Goal: Check status: Check status

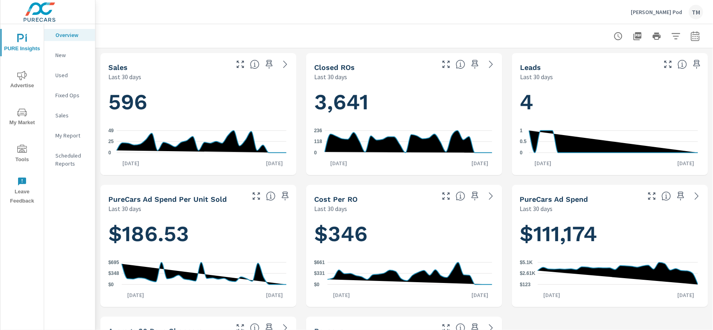
click at [22, 77] on icon "nav menu" at bounding box center [22, 75] width 10 height 9
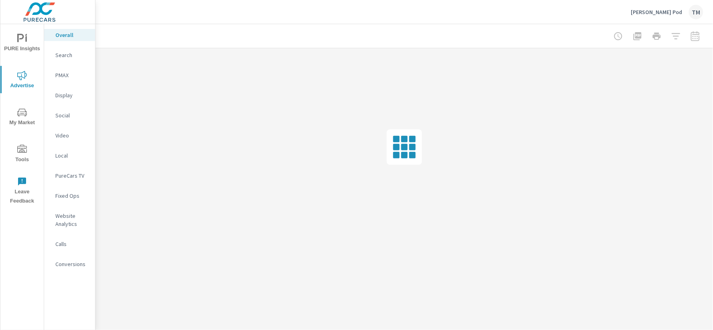
click at [661, 13] on p "[PERSON_NAME] Pod" at bounding box center [656, 11] width 51 height 7
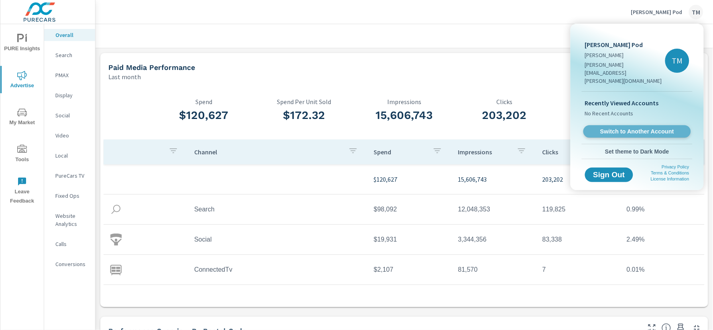
click at [649, 128] on span "Switch to Another Account" at bounding box center [637, 132] width 98 height 8
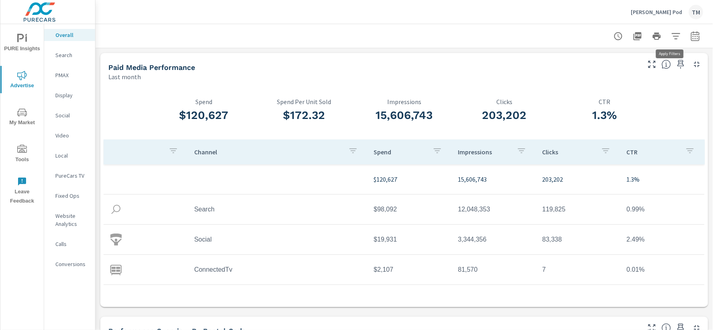
click at [691, 39] on icon "button" at bounding box center [696, 36] width 10 height 10
select select "Last month"
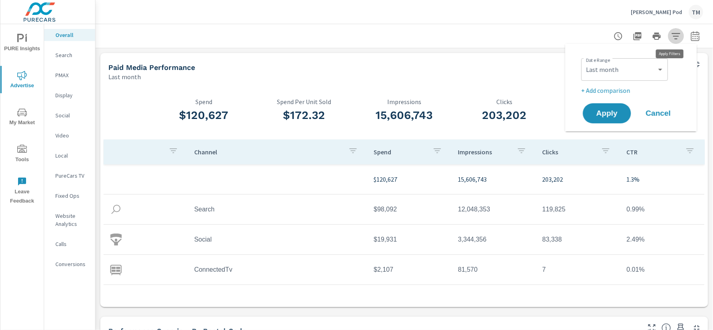
click at [675, 38] on button "button" at bounding box center [676, 36] width 16 height 16
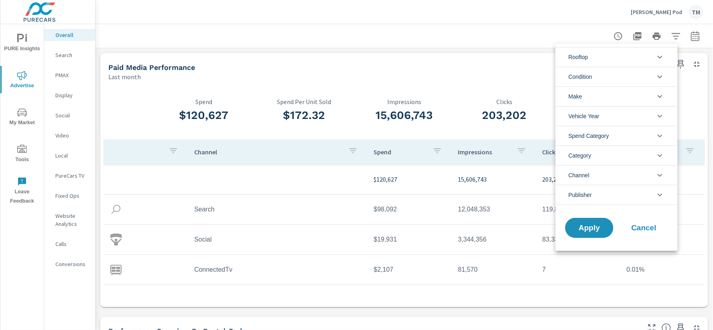
click at [647, 59] on li "Rooftop" at bounding box center [617, 57] width 122 height 20
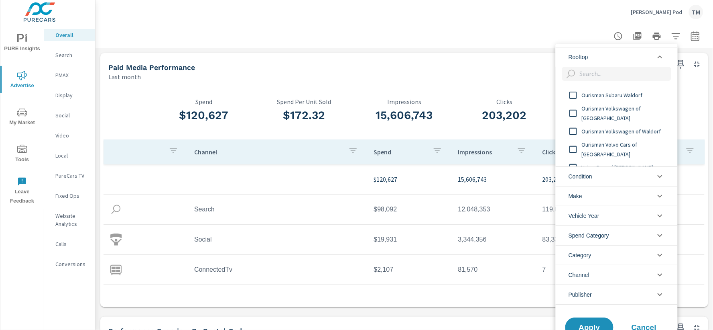
scroll to position [208, 0]
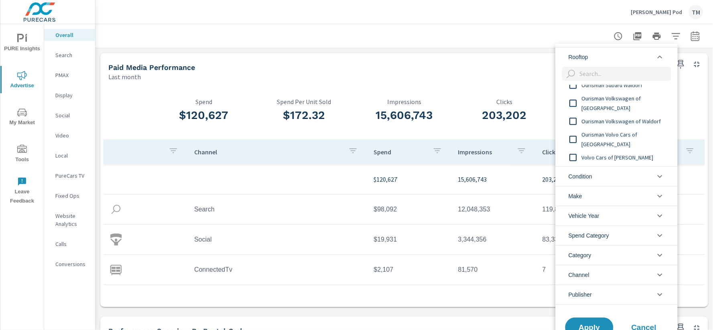
click at [572, 122] on input "filter options" at bounding box center [573, 121] width 17 height 17
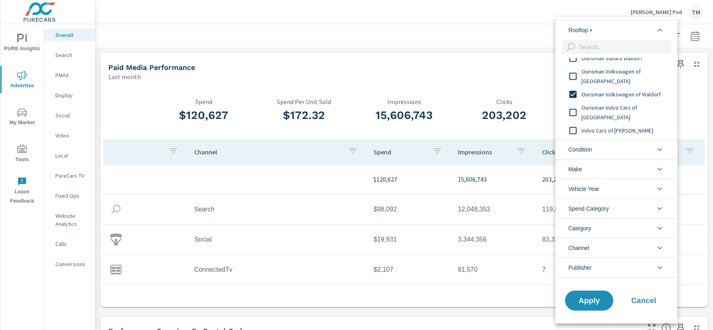
click at [594, 312] on div "Apply Cancel" at bounding box center [617, 302] width 122 height 43
click at [596, 298] on span "Apply" at bounding box center [589, 300] width 33 height 8
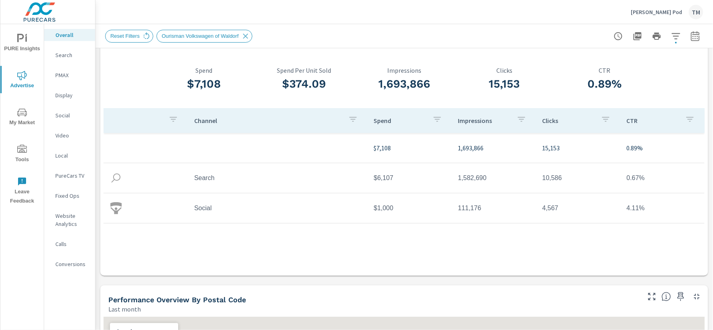
scroll to position [134, 0]
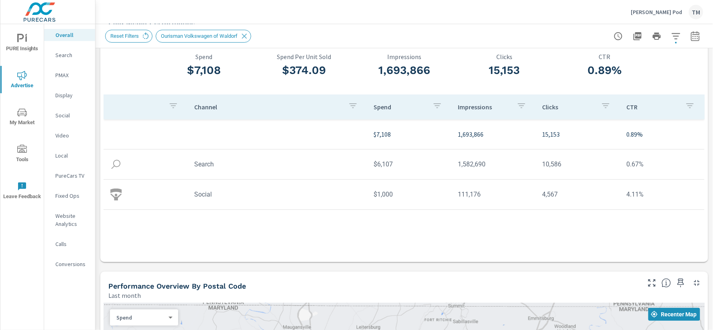
scroll to position [45, 0]
click at [671, 41] on icon "button" at bounding box center [676, 36] width 10 height 10
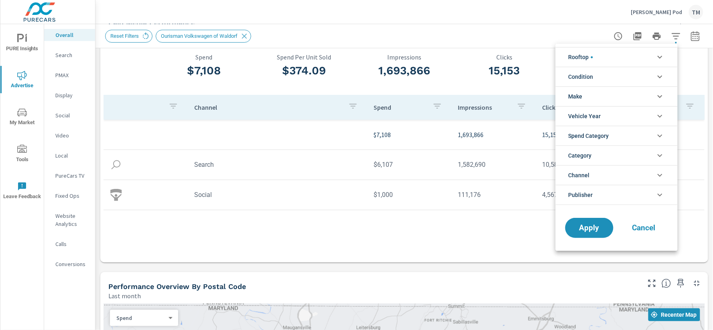
click at [686, 39] on div at bounding box center [356, 165] width 713 height 330
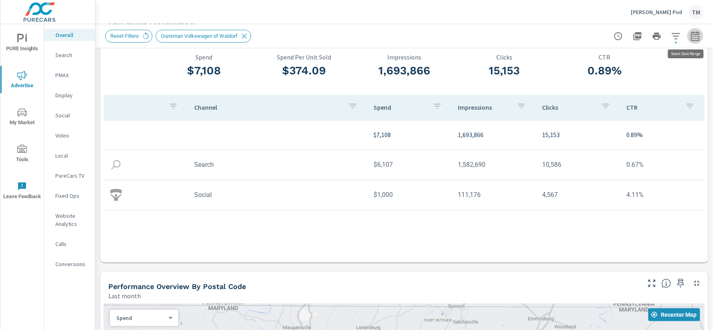
click at [691, 37] on icon "button" at bounding box center [696, 36] width 10 height 10
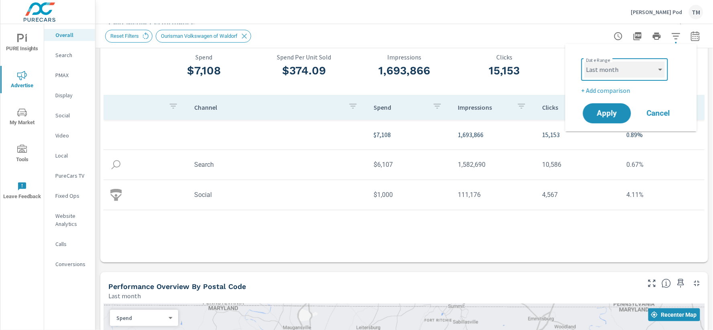
click at [630, 73] on select "Custom [DATE] Last week Last 7 days Last 14 days Last 30 days Last 45 days Last…" at bounding box center [625, 69] width 80 height 16
click at [585, 61] on select "Custom [DATE] Last week Last 7 days Last 14 days Last 30 days Last 45 days Last…" at bounding box center [625, 69] width 80 height 16
select select "custom"
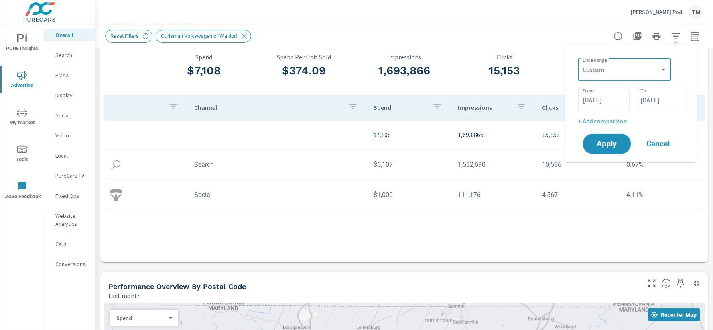
click at [616, 103] on input "[DATE]" at bounding box center [604, 100] width 45 height 16
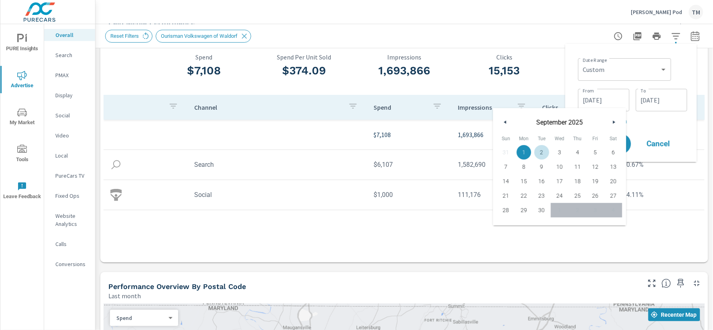
click at [504, 122] on icon "button" at bounding box center [505, 121] width 4 height 3
click at [615, 123] on button "button" at bounding box center [614, 122] width 10 height 10
click at [596, 153] on span "1" at bounding box center [596, 152] width 18 height 10
type input "[DATE]"
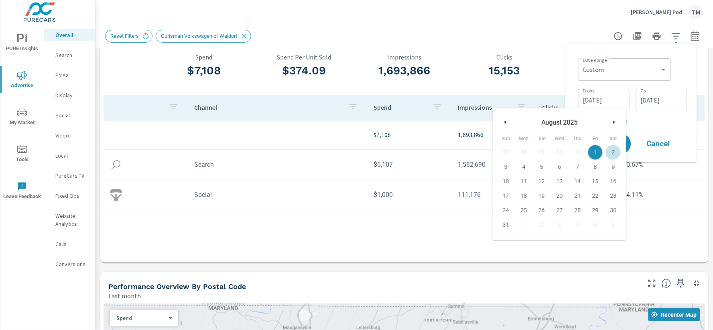
click at [658, 106] on input "[DATE]" at bounding box center [661, 100] width 45 height 16
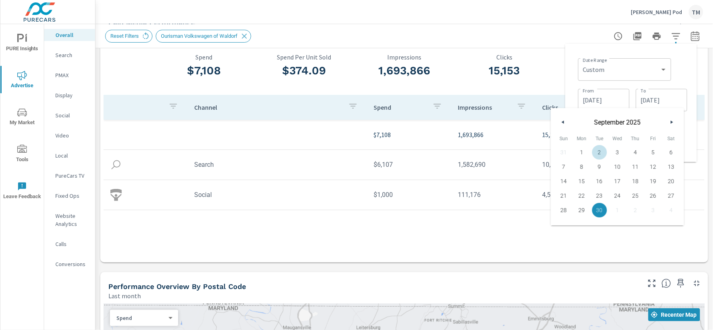
click at [562, 124] on button "button" at bounding box center [564, 122] width 10 height 10
click at [562, 226] on span "31" at bounding box center [564, 224] width 18 height 10
type input "[DATE]"
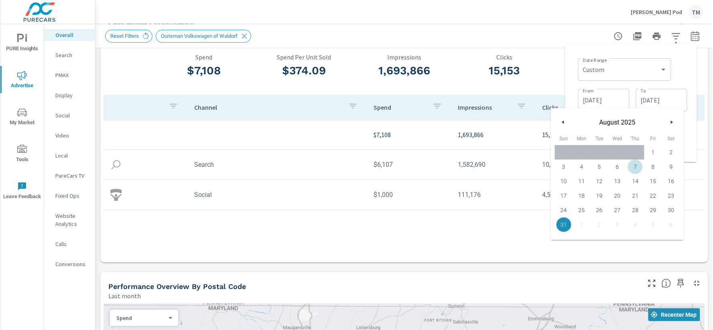
click at [693, 75] on div "Date Range Custom [DATE] Last week Last 7 days Last 14 days Last 30 days Last 4…" at bounding box center [632, 103] width 132 height 118
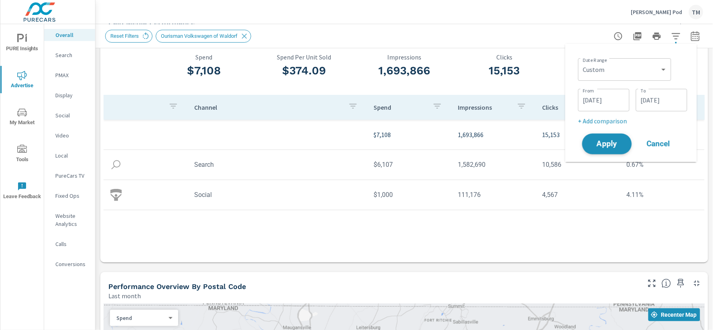
click at [612, 147] on span "Apply" at bounding box center [607, 144] width 33 height 8
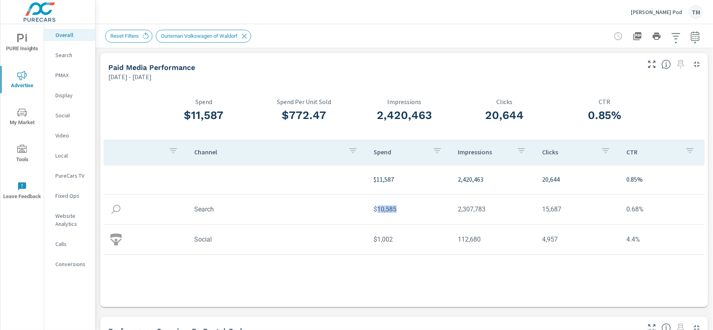
drag, startPoint x: 375, startPoint y: 209, endPoint x: 392, endPoint y: 209, distance: 16.9
click at [392, 209] on td "$10,585" at bounding box center [410, 209] width 84 height 20
copy td "10,585"
click at [671, 42] on button "button" at bounding box center [676, 36] width 16 height 16
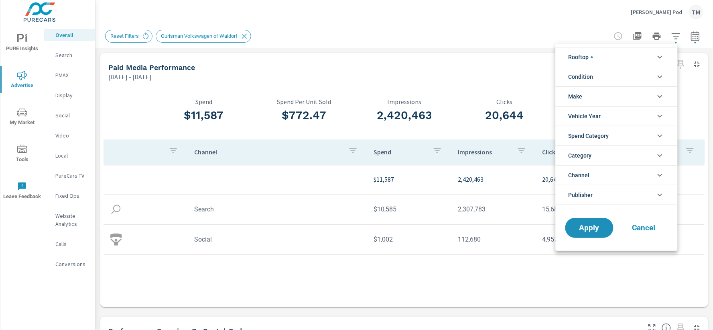
click at [690, 40] on div at bounding box center [356, 165] width 713 height 330
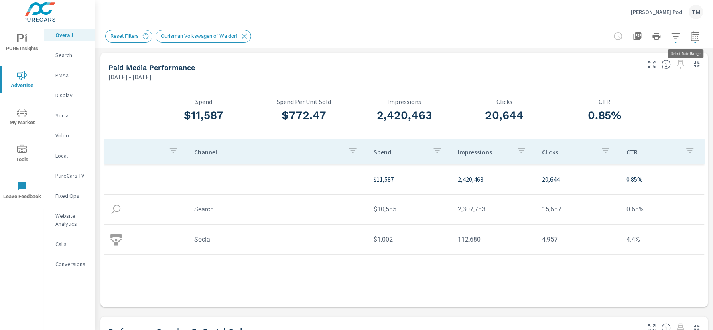
click at [691, 39] on icon "button" at bounding box center [696, 36] width 10 height 10
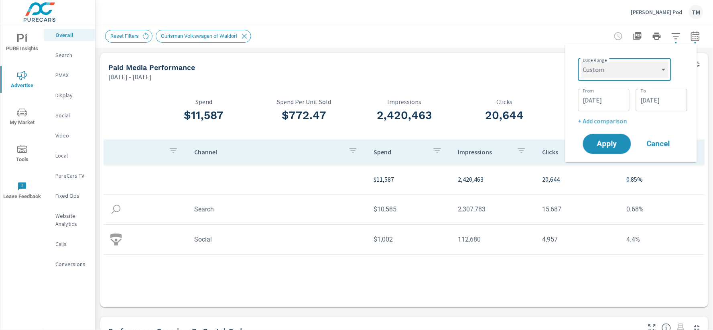
click at [629, 72] on select "Custom [DATE] Last week Last 7 days Last 14 days Last 30 days Last 45 days Last…" at bounding box center [625, 69] width 87 height 16
click at [582, 61] on select "Custom [DATE] Last week Last 7 days Last 14 days Last 30 days Last 45 days Last…" at bounding box center [625, 69] width 87 height 16
select select "Last month"
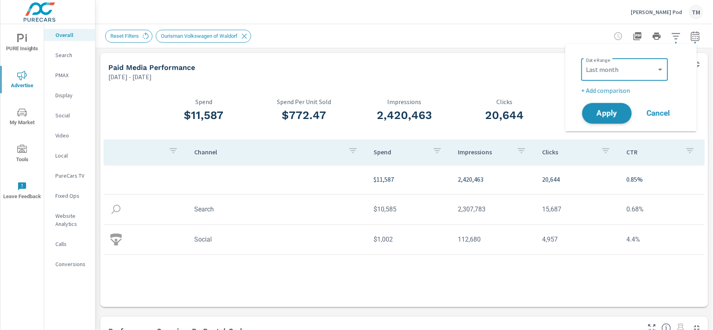
click at [611, 111] on span "Apply" at bounding box center [607, 114] width 33 height 8
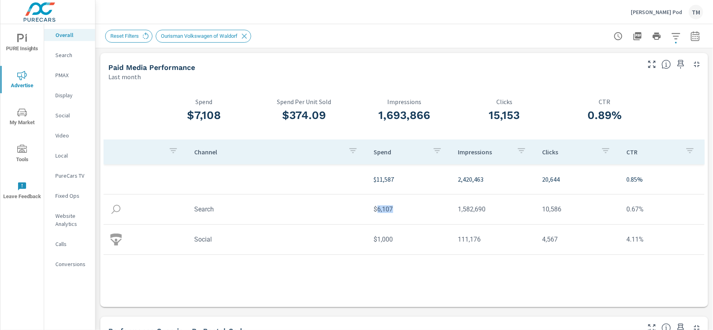
drag, startPoint x: 395, startPoint y: 214, endPoint x: 374, endPoint y: 212, distance: 20.9
click at [374, 212] on td "$6,107" at bounding box center [410, 209] width 84 height 20
copy td "6,107"
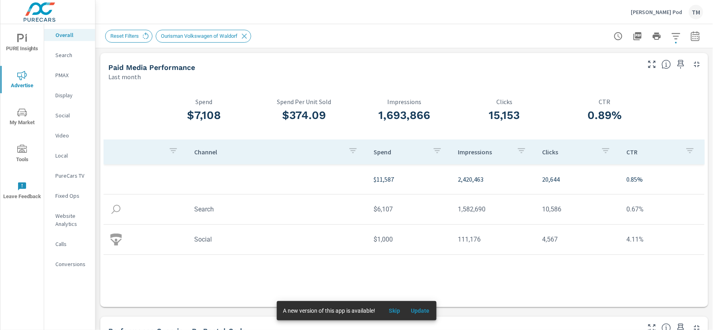
click at [446, 62] on div "Paid Media Performance Last month" at bounding box center [371, 67] width 542 height 28
